Goal: Information Seeking & Learning: Learn about a topic

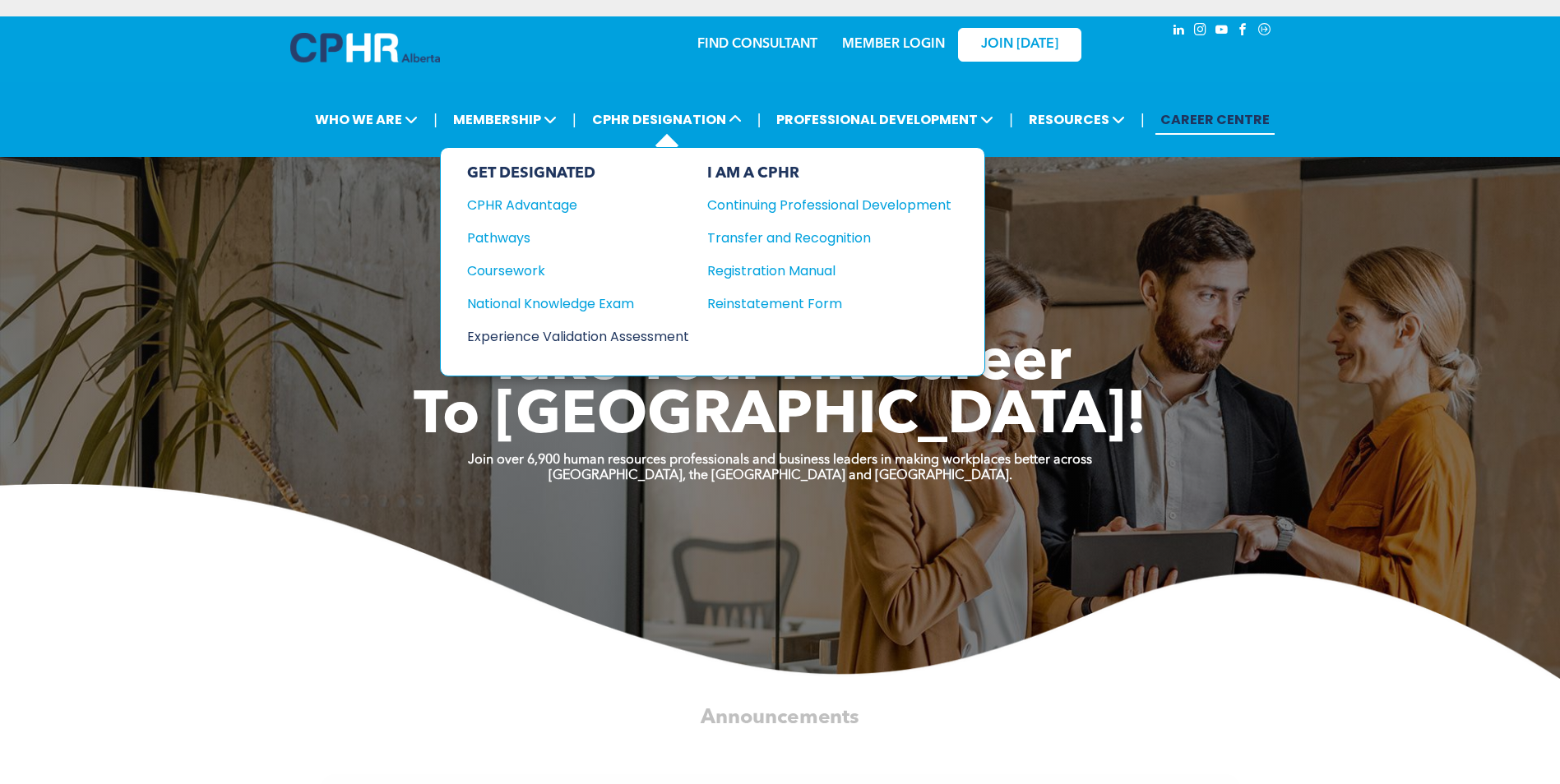
click at [594, 327] on div "Experience Validation Assessment" at bounding box center [567, 336] width 200 height 20
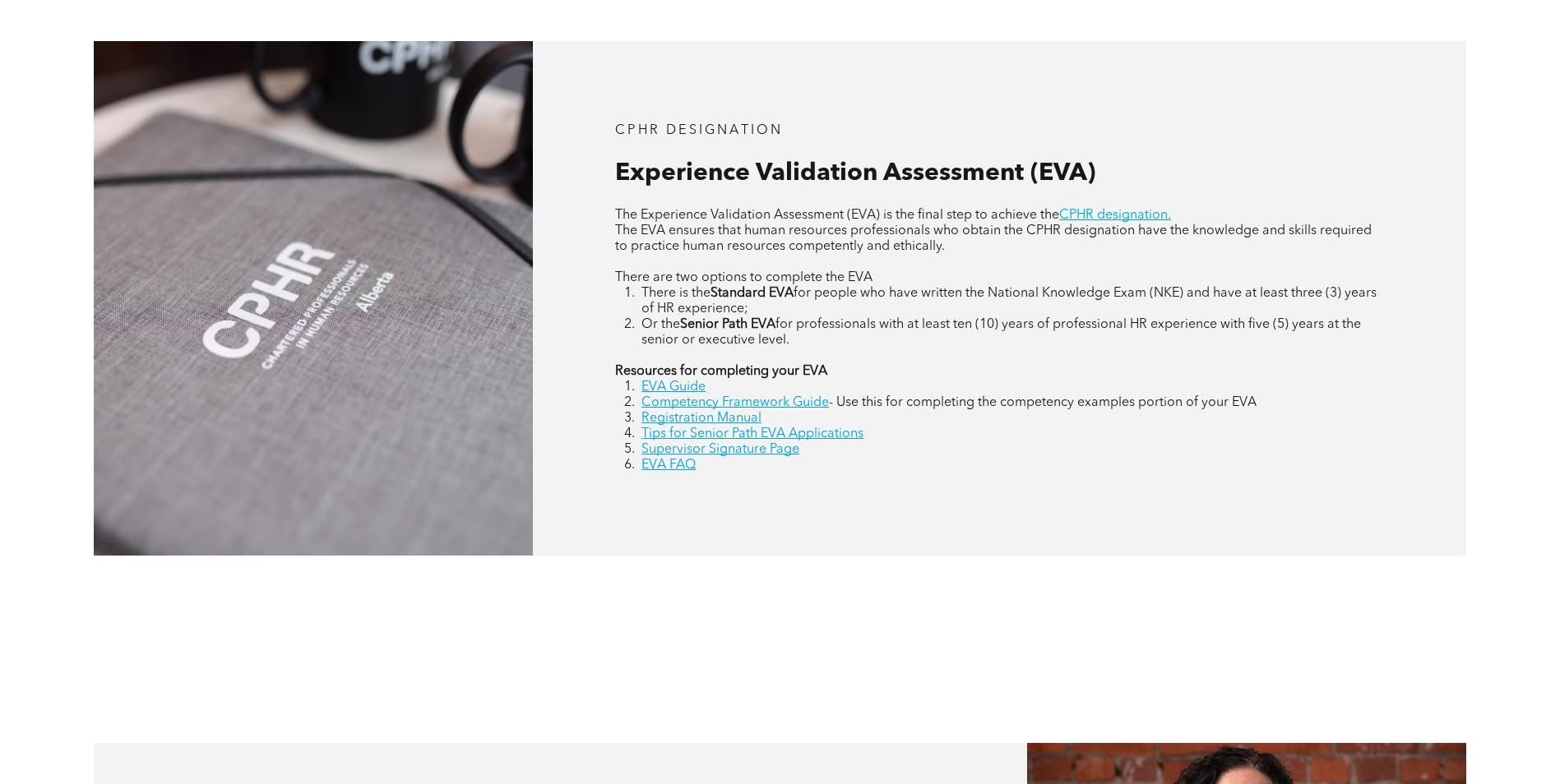
scroll to position [740, 0]
